Goal: Browse casually

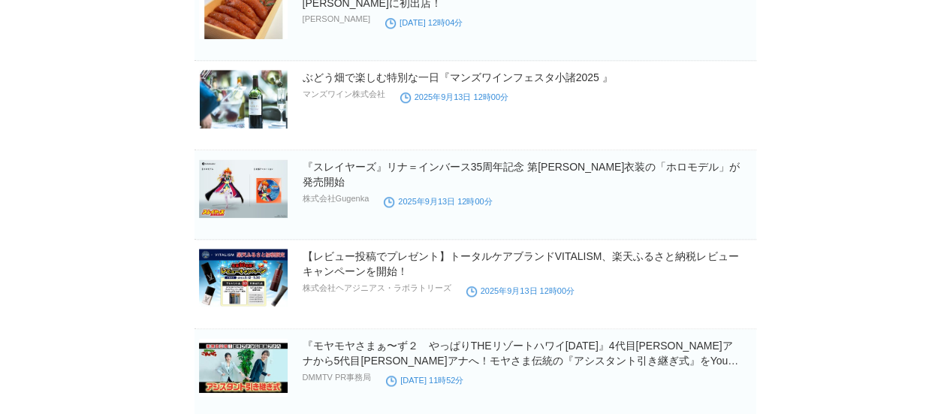
scroll to position [15192, 0]
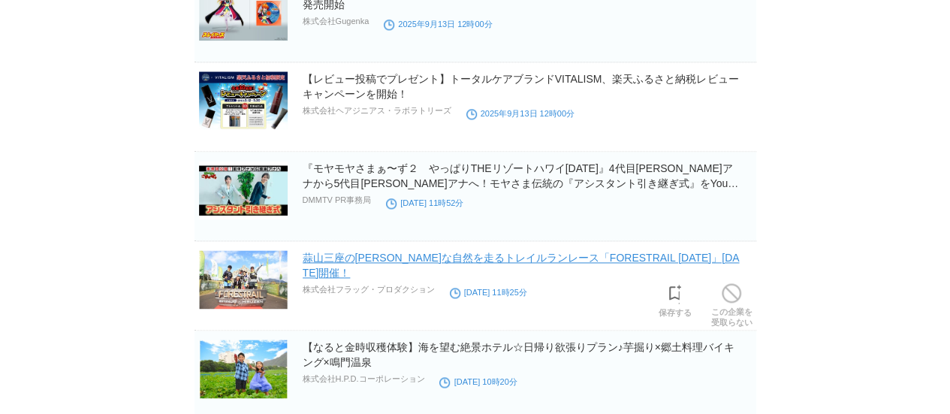
click at [440, 252] on link "蒜山三座の雄大な自然を走るトレイルランレース「FORESTRAIL 2025」10/26（日）開催！" at bounding box center [521, 265] width 437 height 27
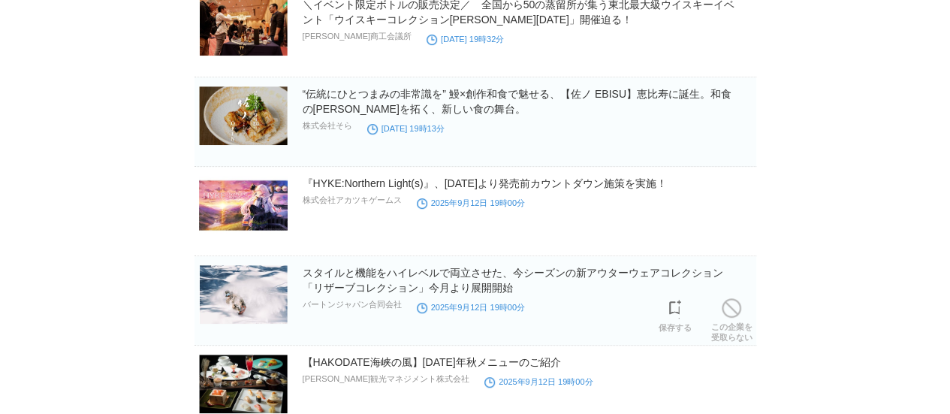
scroll to position [17482, 0]
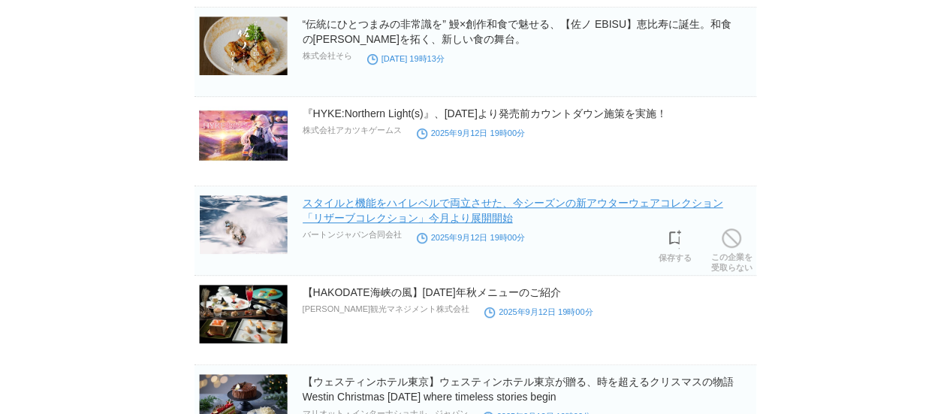
click at [697, 197] on link "スタイルと機能をハイレベルで両立させた、今シーズンの新アウターウェアコレクション「リザーブコレクション」今月より展開開始" at bounding box center [513, 210] width 421 height 27
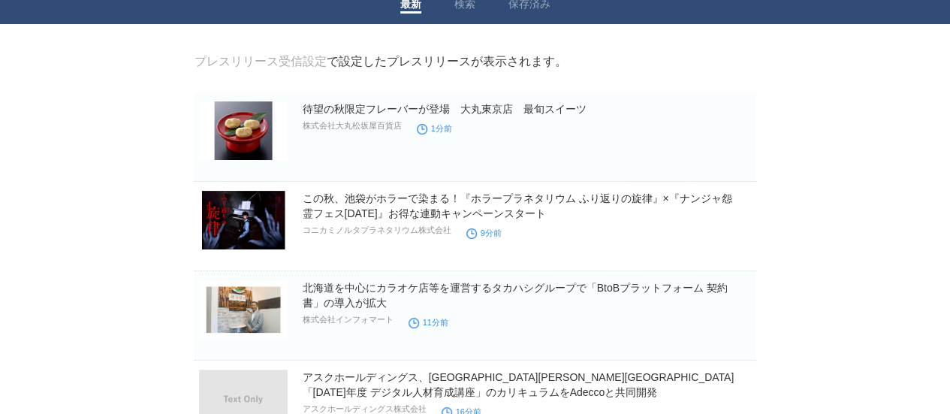
scroll to position [0, 0]
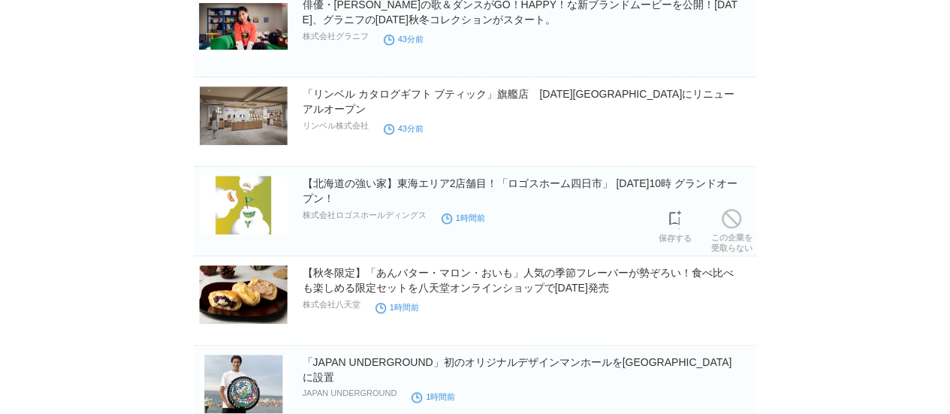
scroll to position [3374, 0]
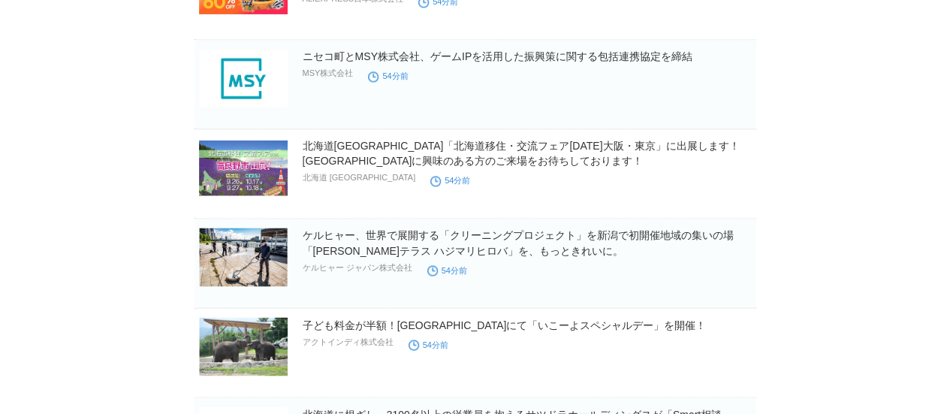
scroll to position [1182, 0]
